Goal: Transaction & Acquisition: Purchase product/service

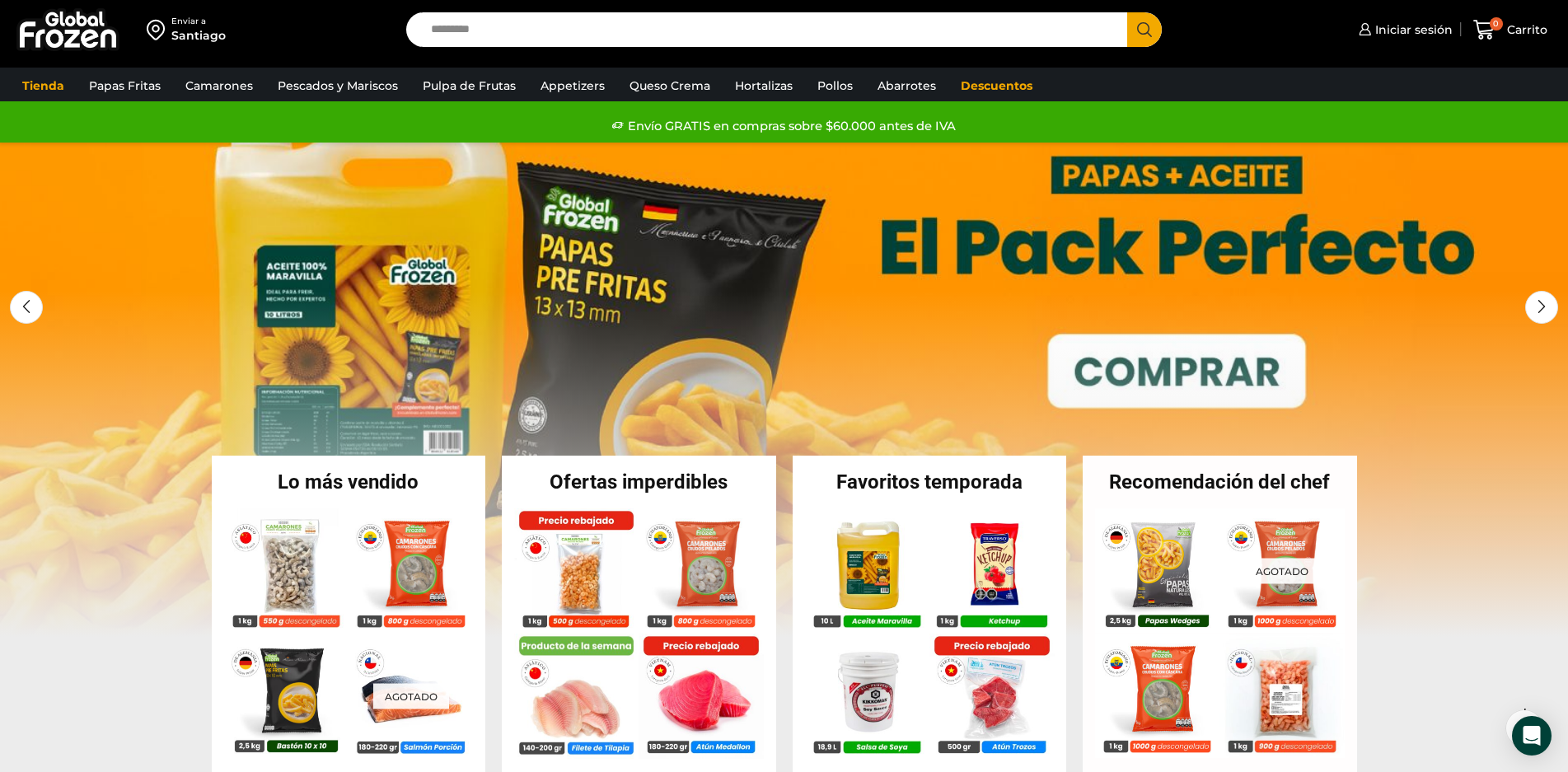
scroll to position [82, 0]
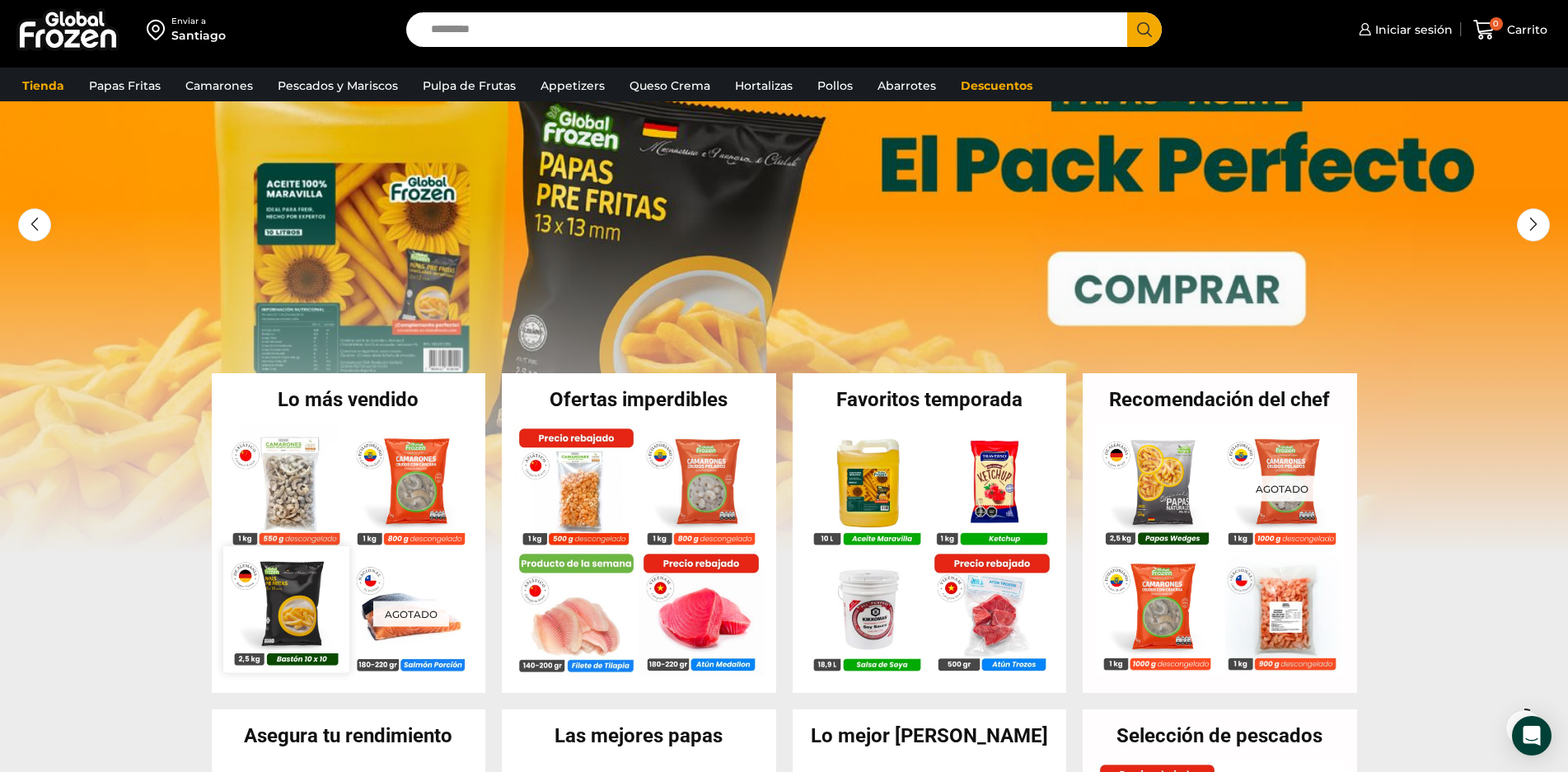
click at [300, 612] on img at bounding box center [286, 608] width 126 height 126
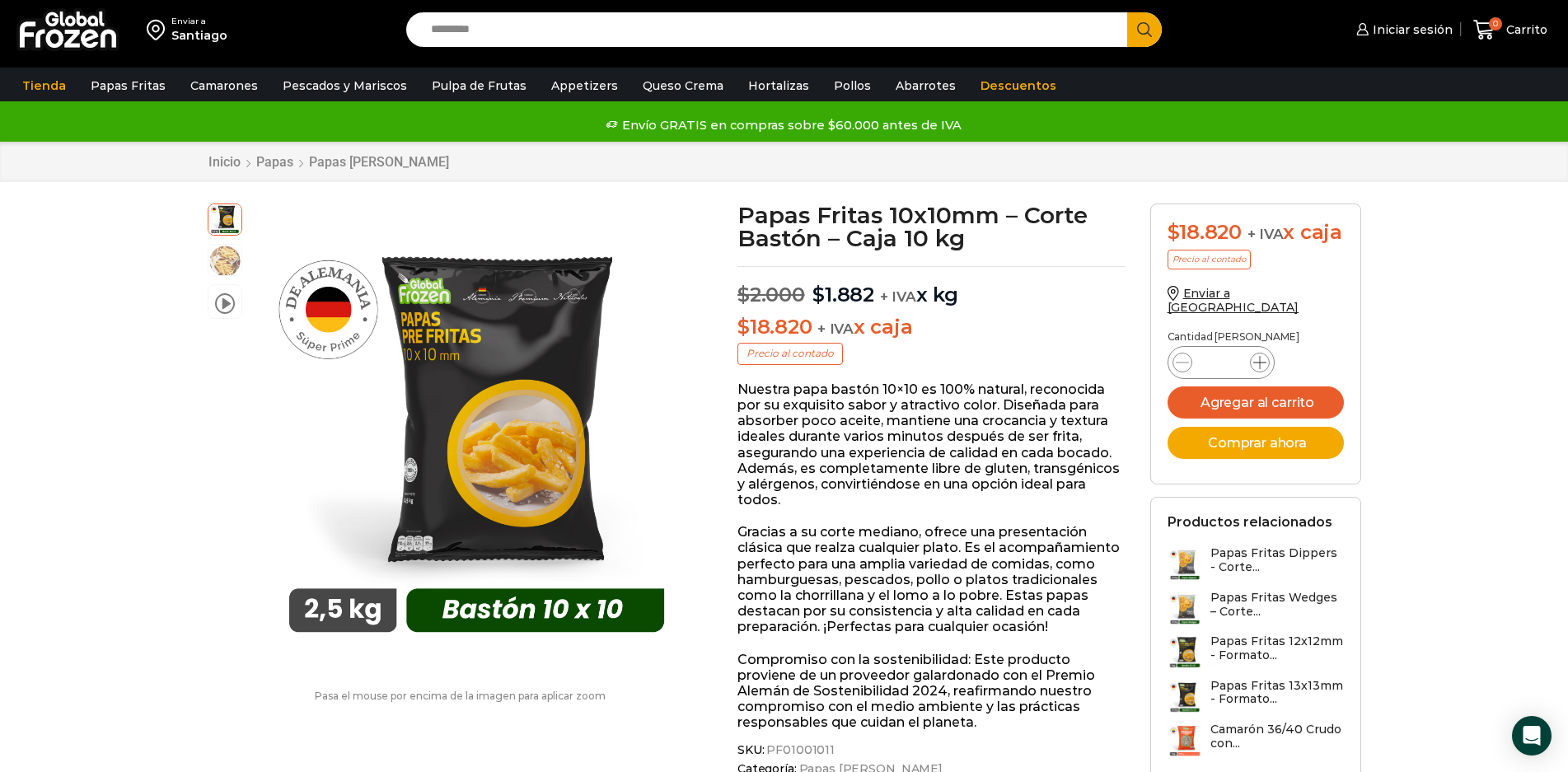
click at [1261, 368] on icon at bounding box center [1259, 362] width 13 height 13
type input "*"
click at [1278, 449] on button "Comprar ahora" at bounding box center [1255, 443] width 176 height 32
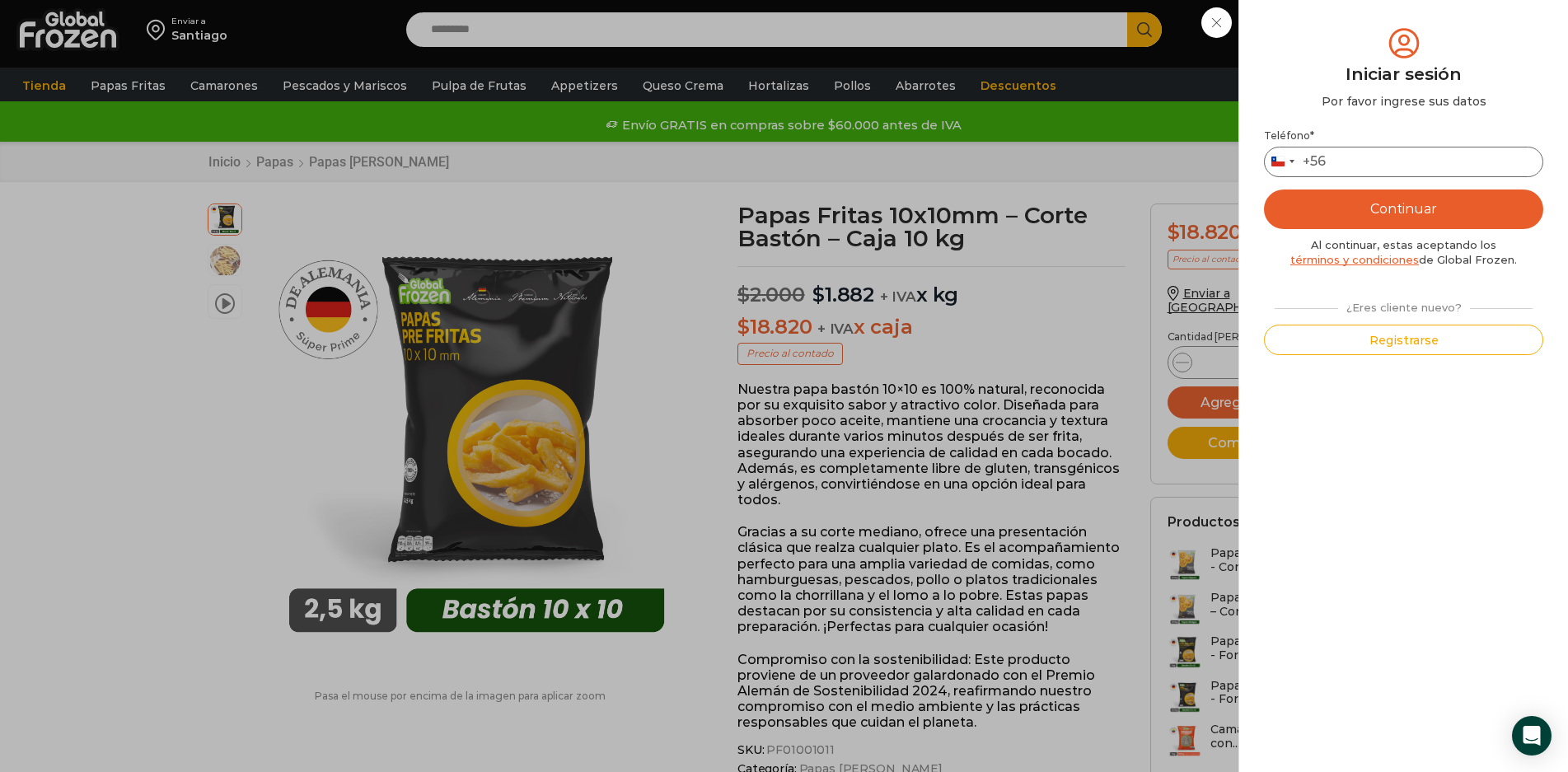
click at [1381, 158] on input "Teléfono *" at bounding box center [1404, 161] width 279 height 30
type input "*********"
click at [1463, 204] on button "Continuar" at bounding box center [1404, 210] width 279 height 40
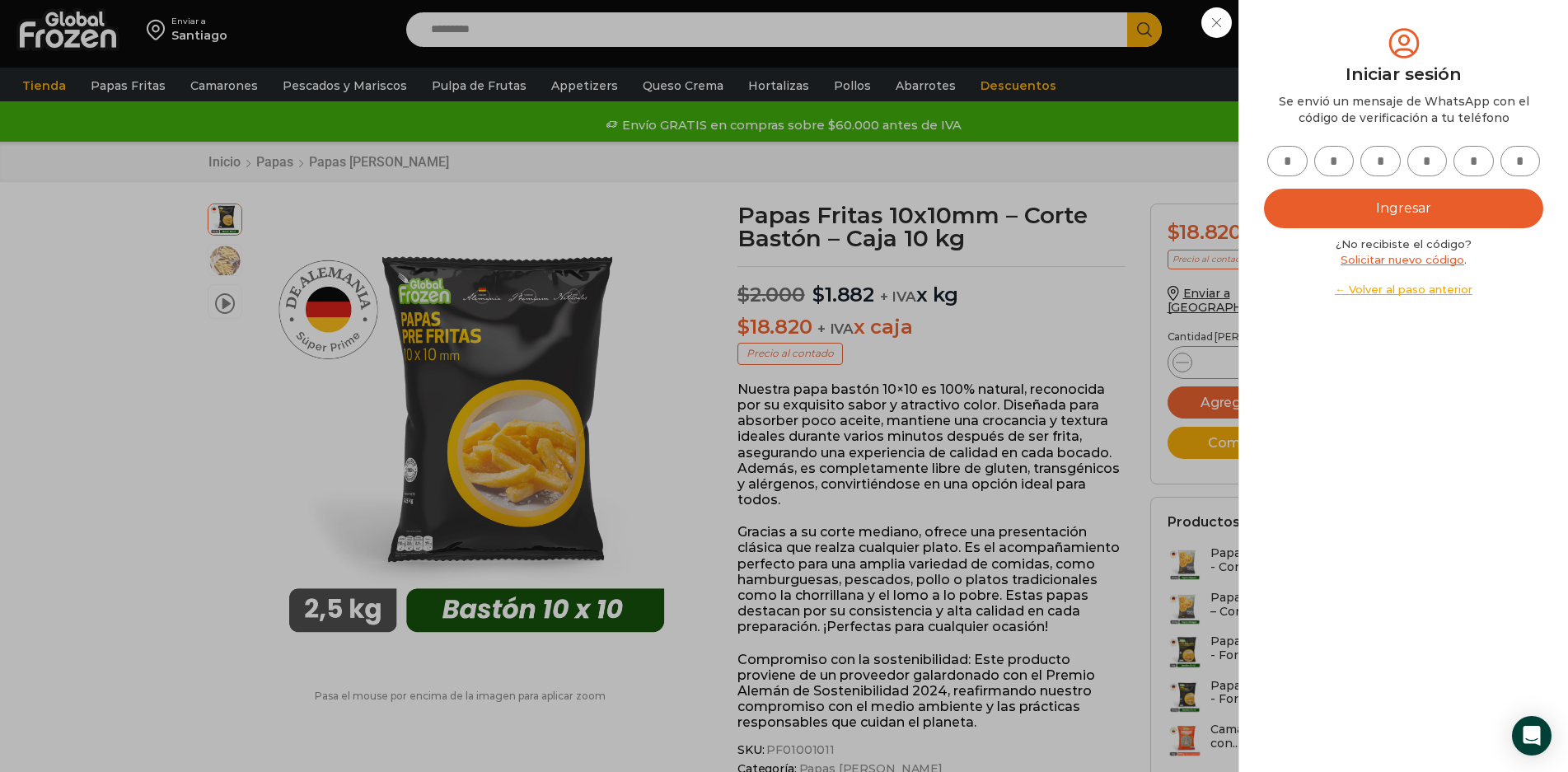
click at [1292, 171] on input "text" at bounding box center [1287, 160] width 41 height 30
type input "*"
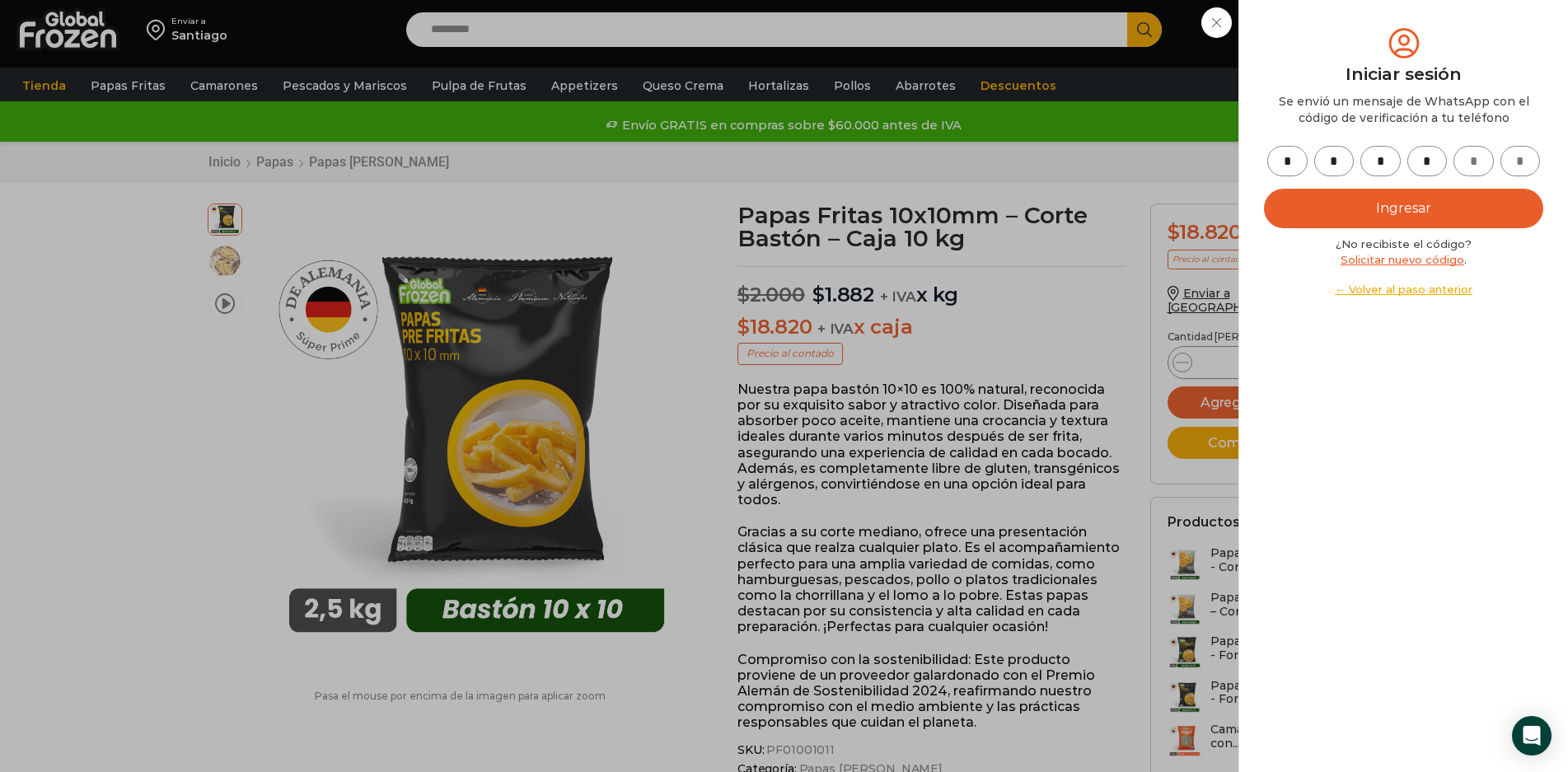
type input "*"
click at [1387, 205] on button "Ingresar" at bounding box center [1404, 209] width 279 height 40
click at [1383, 207] on button "Ingresar" at bounding box center [1404, 209] width 279 height 40
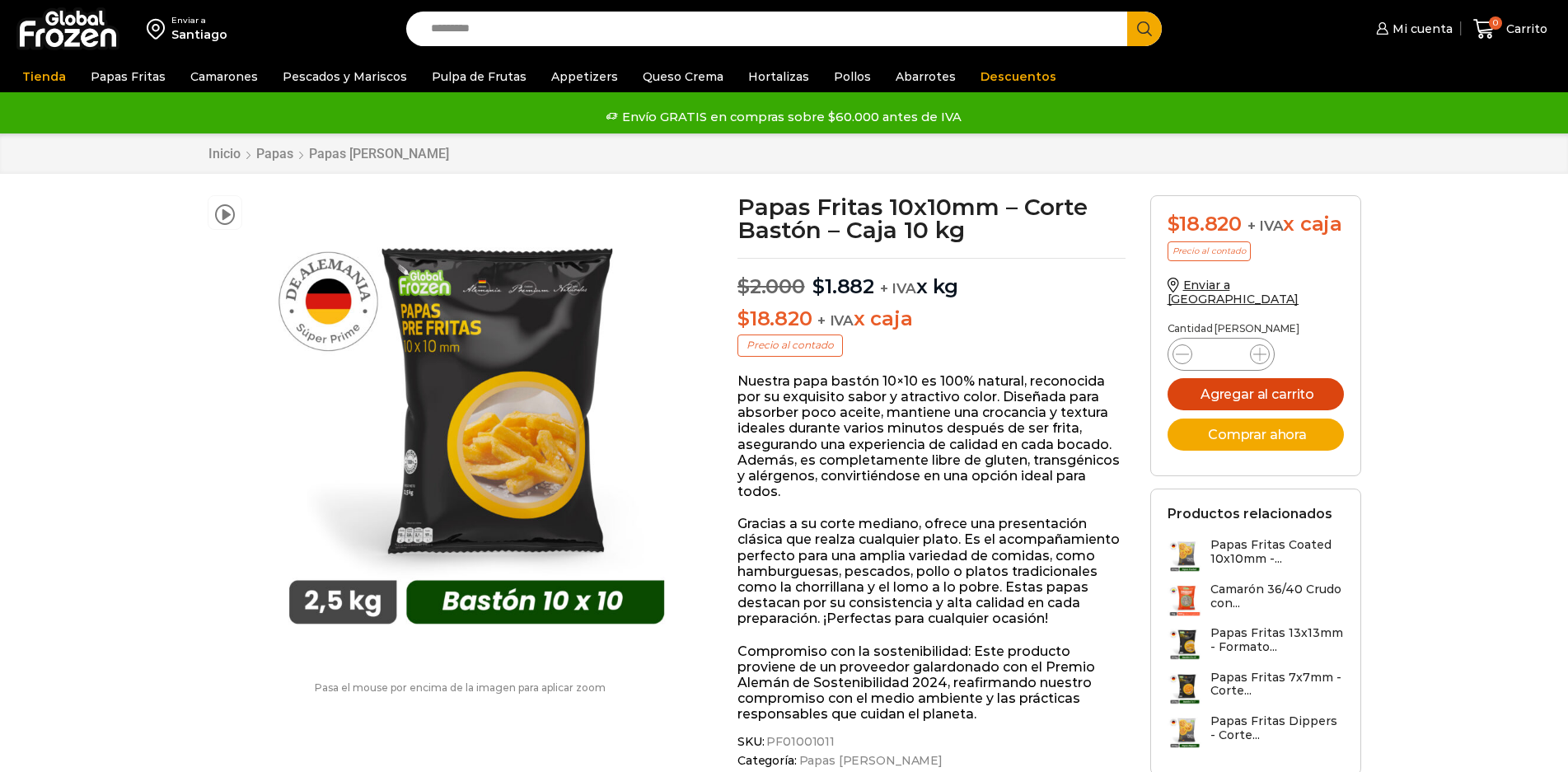
scroll to position [1, 0]
click at [1257, 360] on icon at bounding box center [1259, 354] width 13 height 13
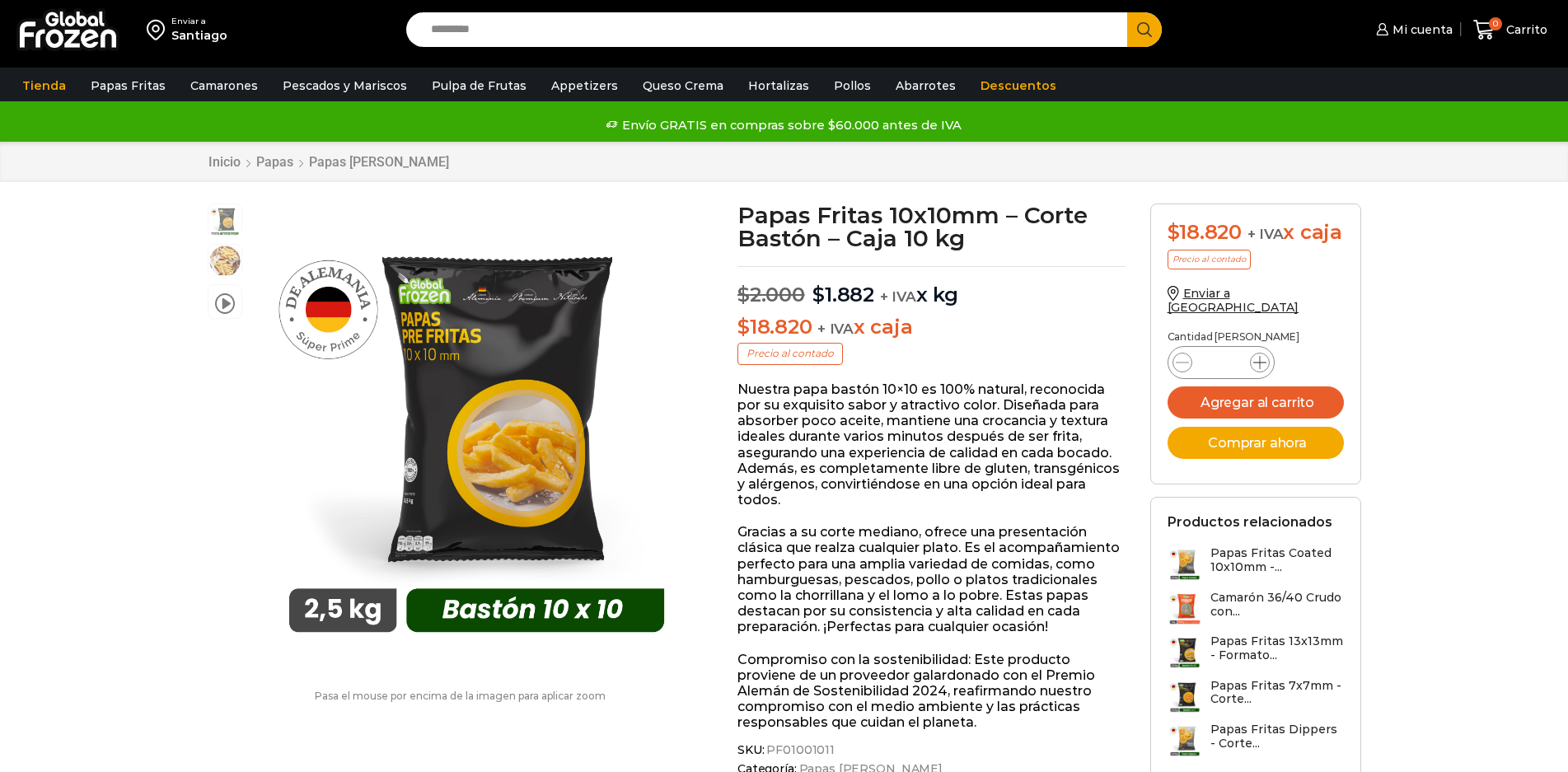
click at [1257, 369] on icon at bounding box center [1259, 362] width 13 height 13
click at [1258, 369] on icon at bounding box center [1259, 362] width 13 height 13
type input "*"
click at [1263, 452] on button "Comprar ahora" at bounding box center [1255, 443] width 176 height 32
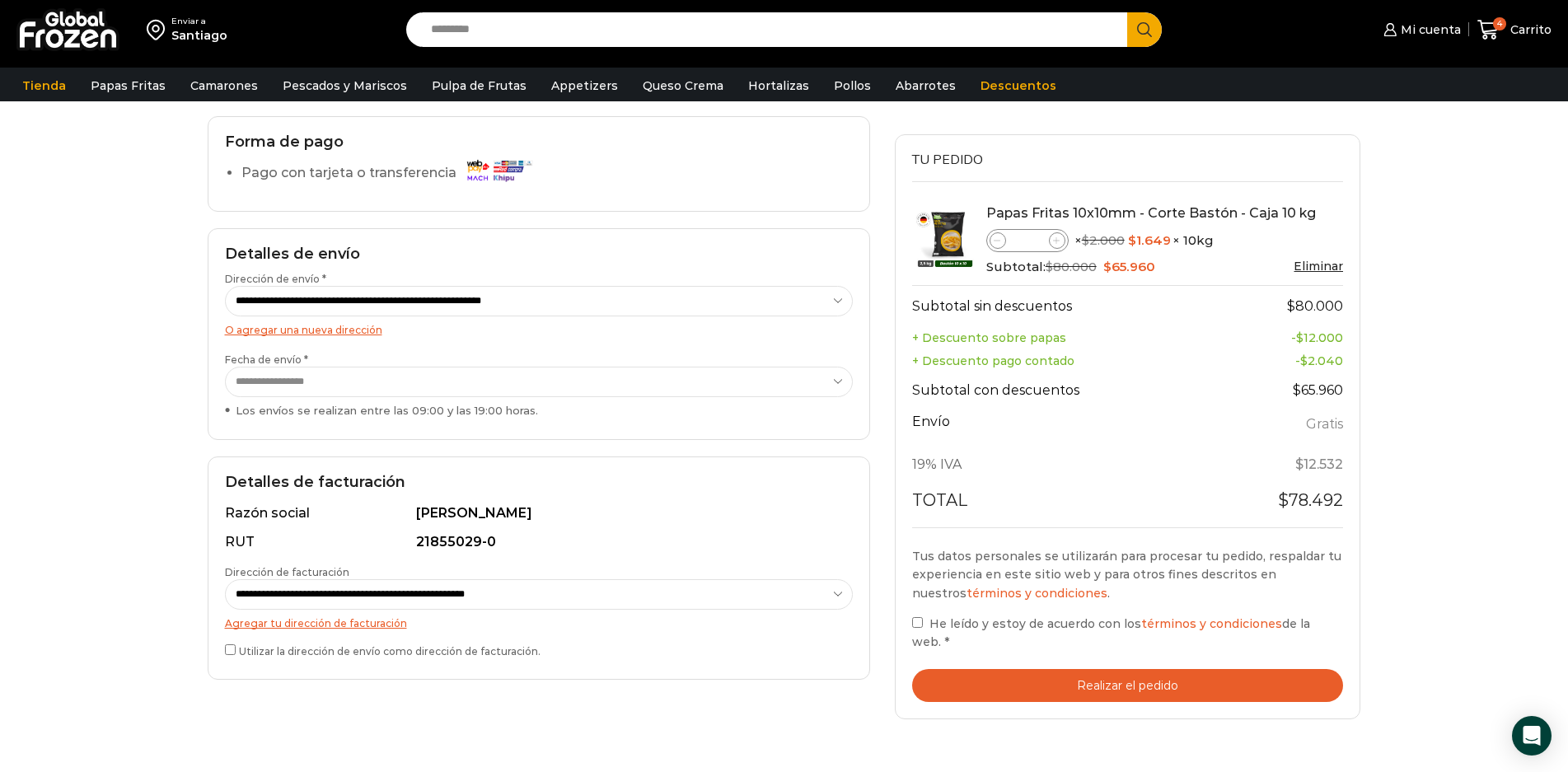
scroll to position [165, 0]
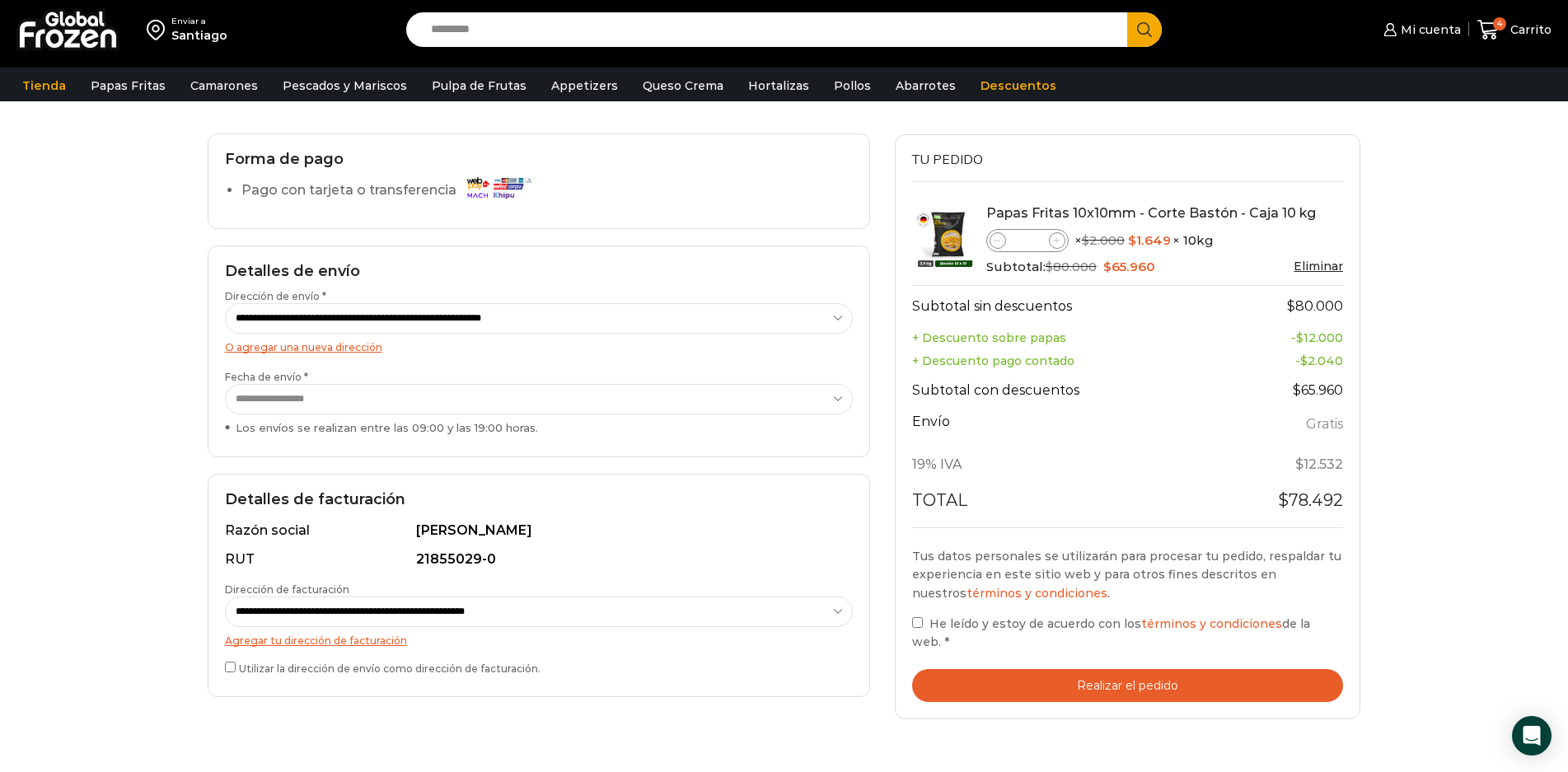
click at [1109, 669] on button "Realizar el pedido" at bounding box center [1129, 685] width 432 height 34
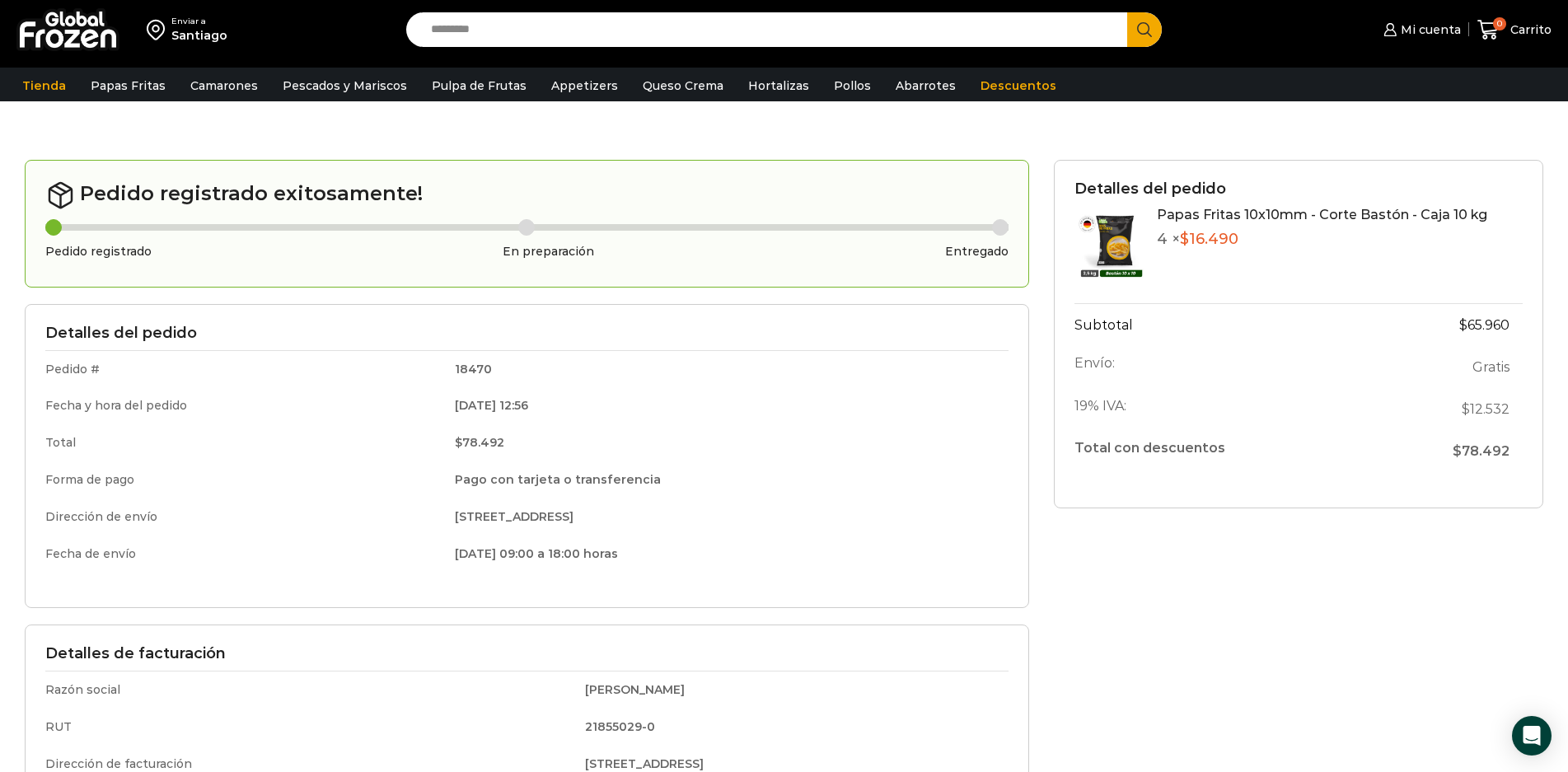
scroll to position [82, 0]
